Goal: Use online tool/utility: Utilize a website feature to perform a specific function

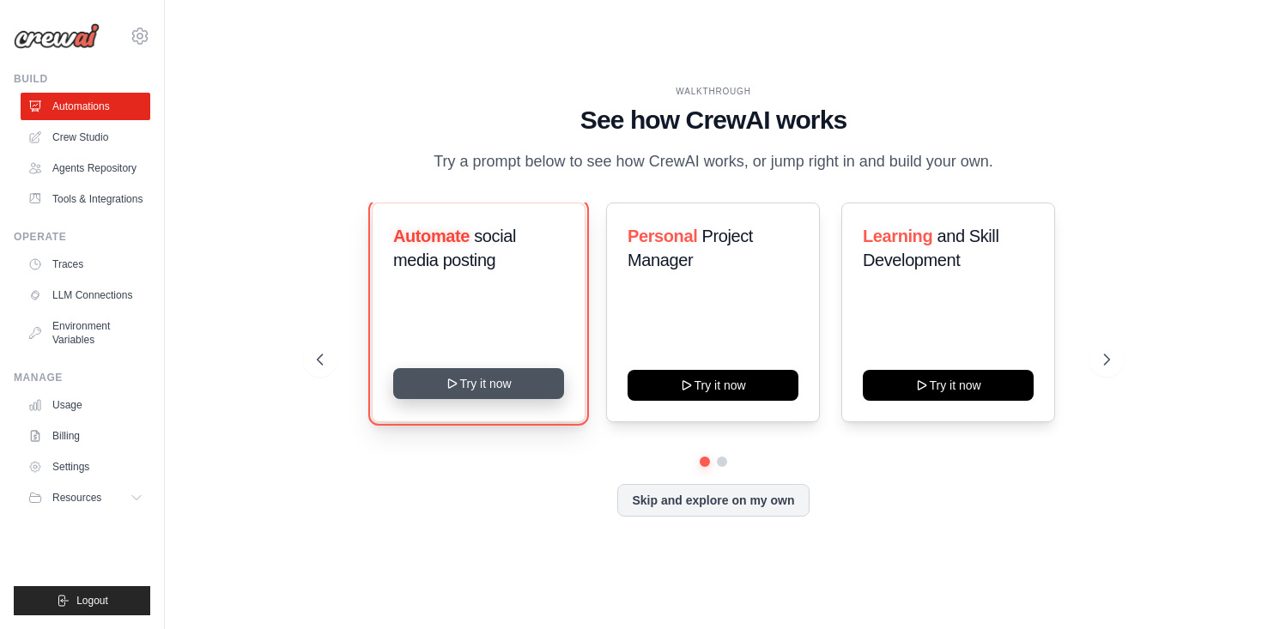
click at [501, 382] on button "Try it now" at bounding box center [478, 383] width 171 height 31
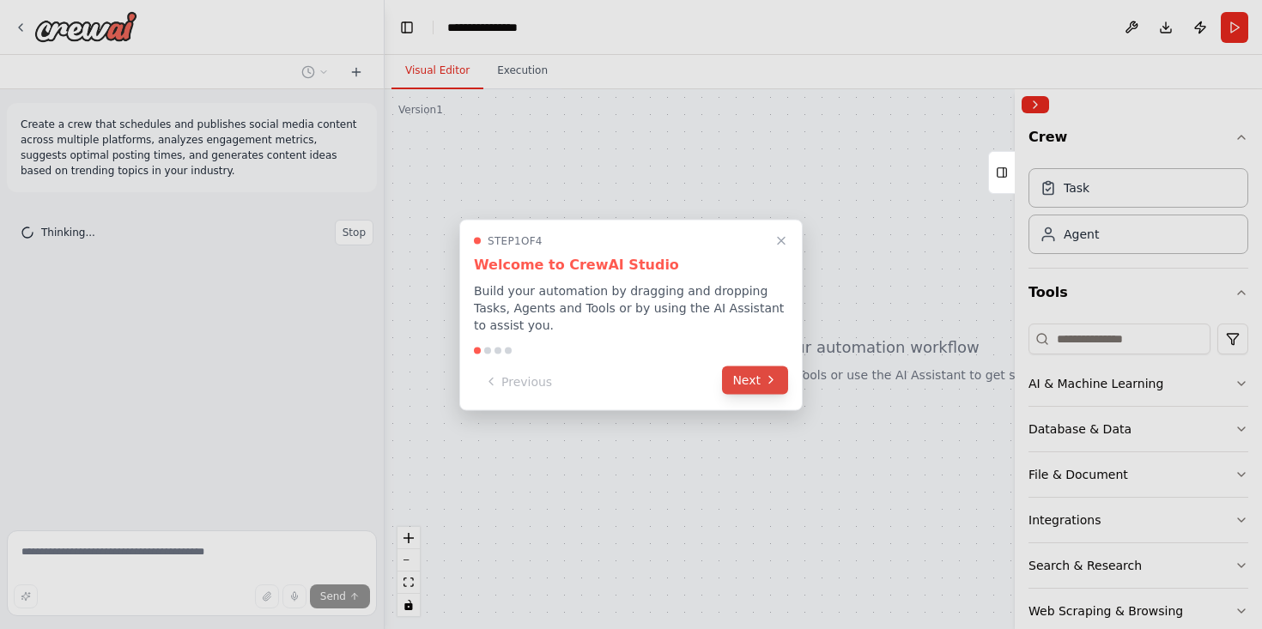
click at [740, 391] on button "Next" at bounding box center [755, 380] width 66 height 28
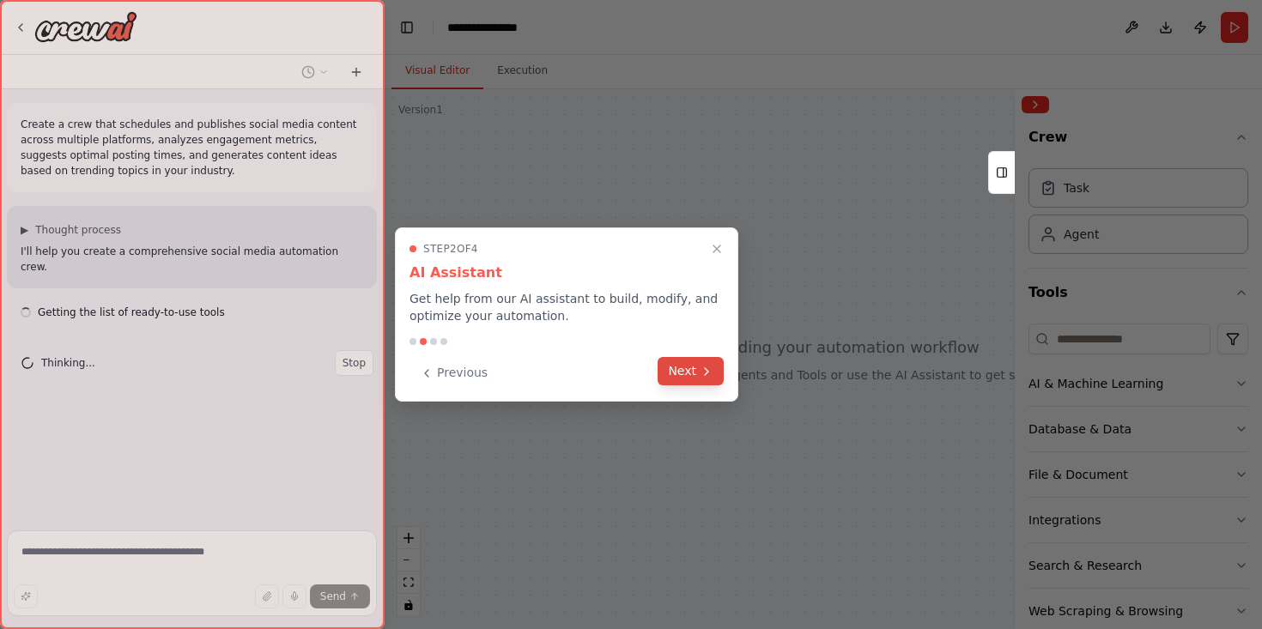
click at [700, 380] on button "Next" at bounding box center [691, 371] width 66 height 28
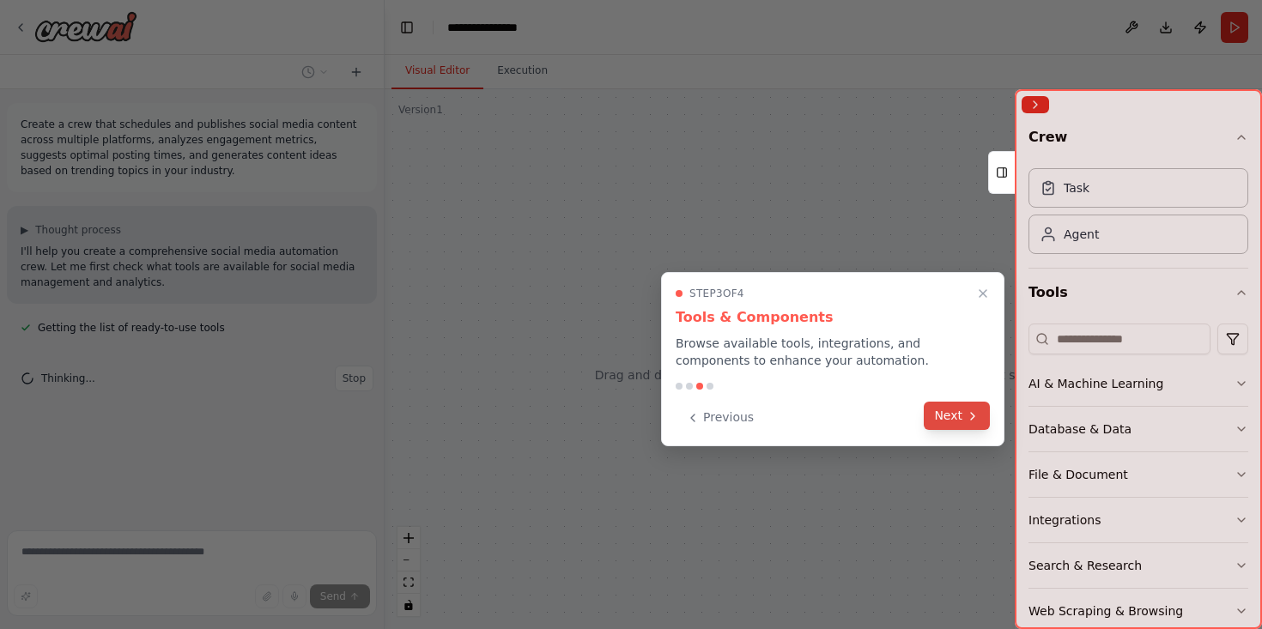
click at [949, 419] on button "Next" at bounding box center [957, 416] width 66 height 28
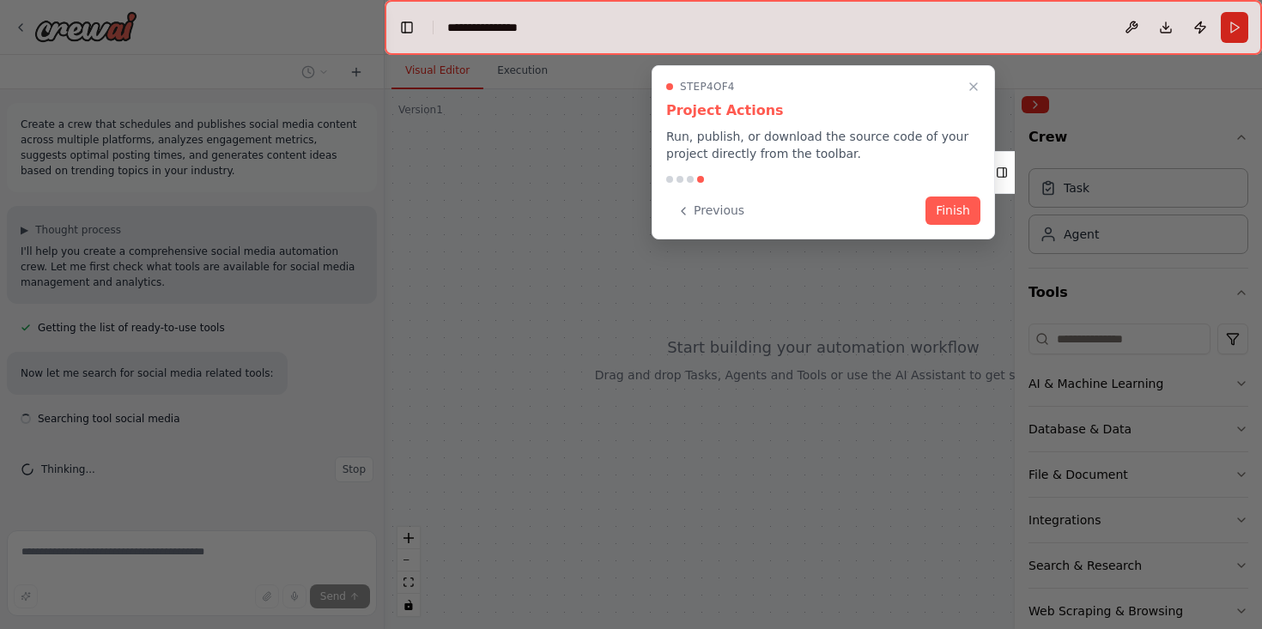
click at [937, 226] on div "Step 4 of 4 Project Actions Run, publish, or download the source code of your p…" at bounding box center [823, 152] width 343 height 174
click at [941, 216] on button "Finish" at bounding box center [953, 209] width 55 height 28
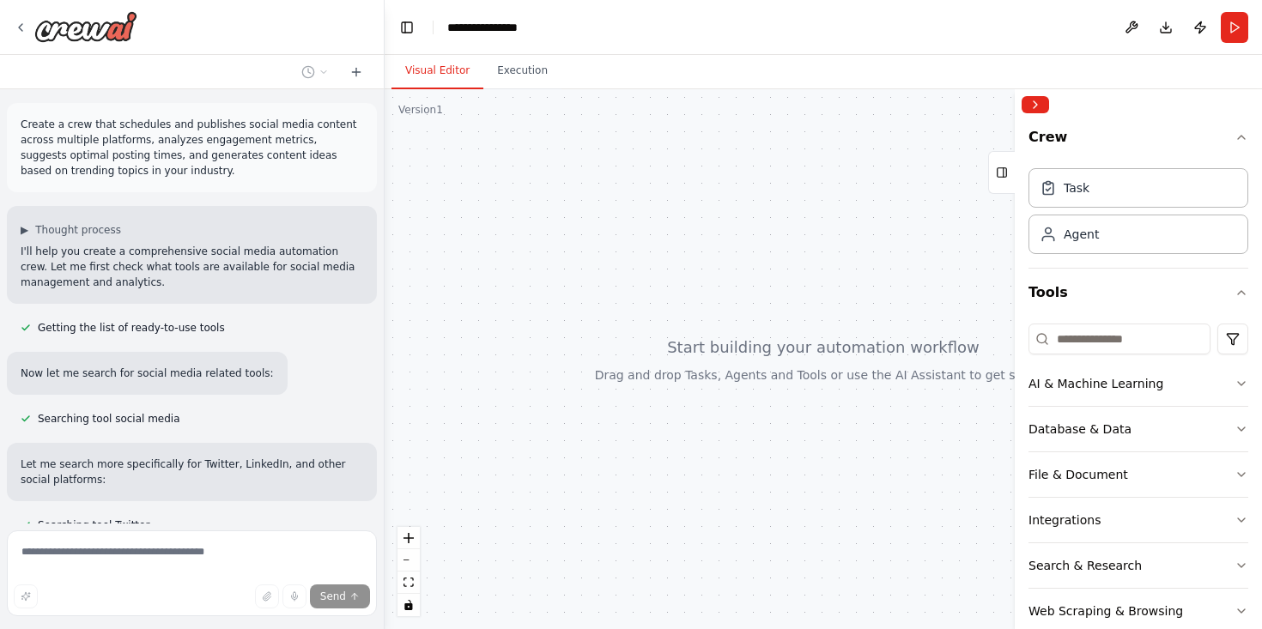
click at [295, 295] on div "▶ Thought process I'll help you create a comprehensive social media automation …" at bounding box center [192, 255] width 370 height 98
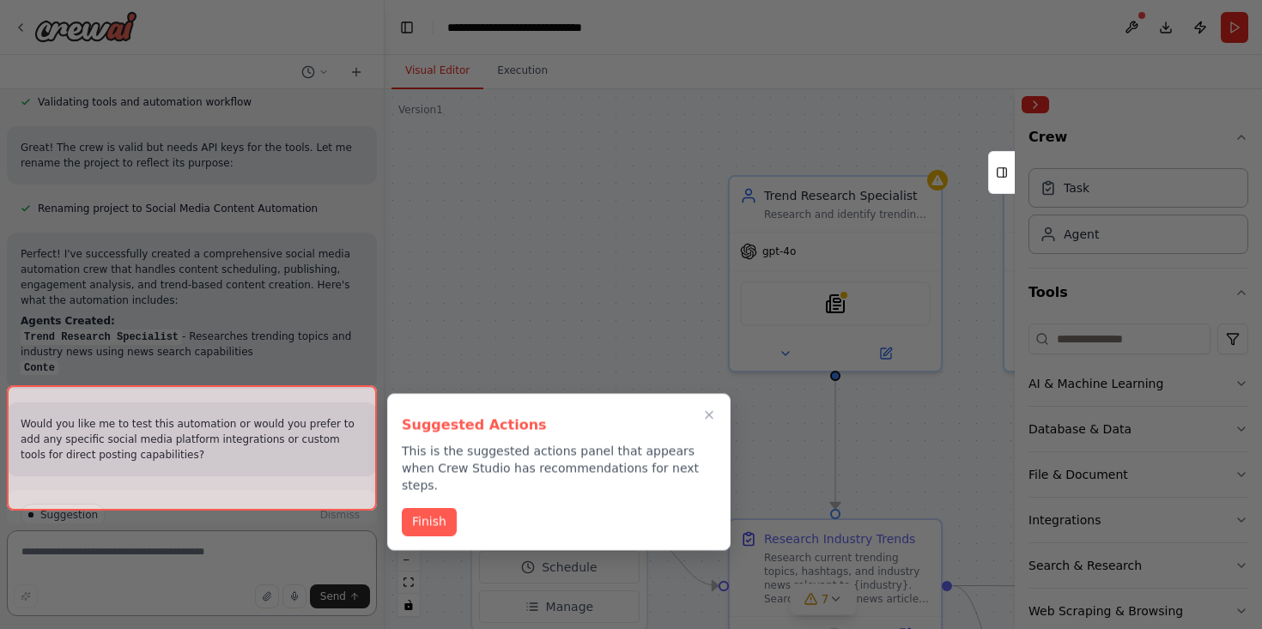
scroll to position [2101, 0]
